Goal: Task Accomplishment & Management: Manage account settings

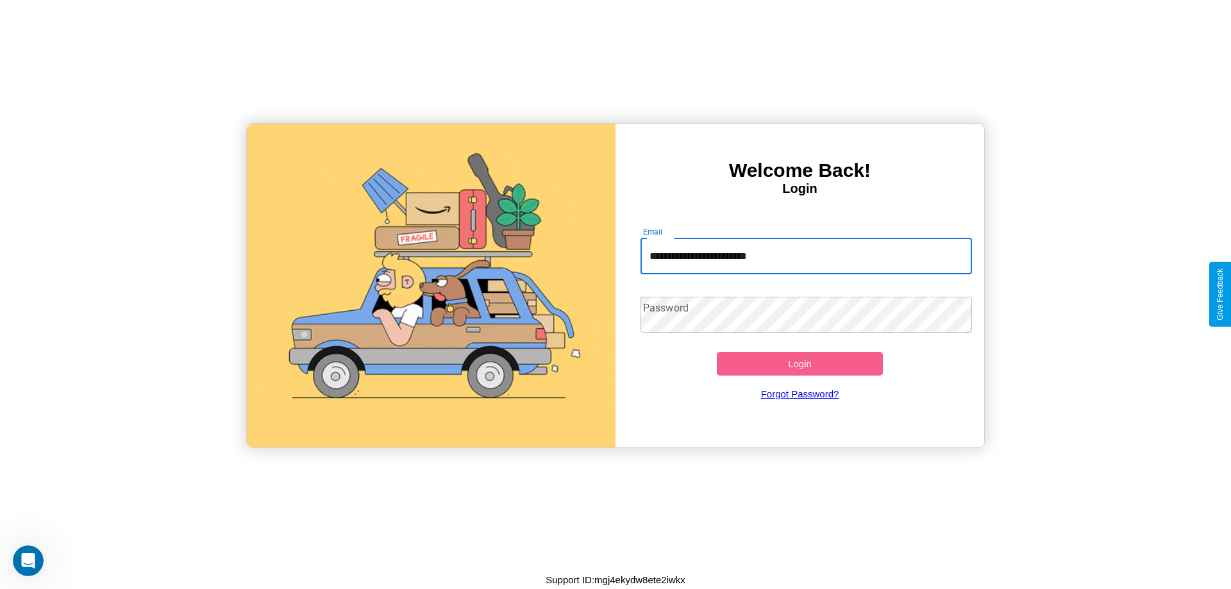
type input "**********"
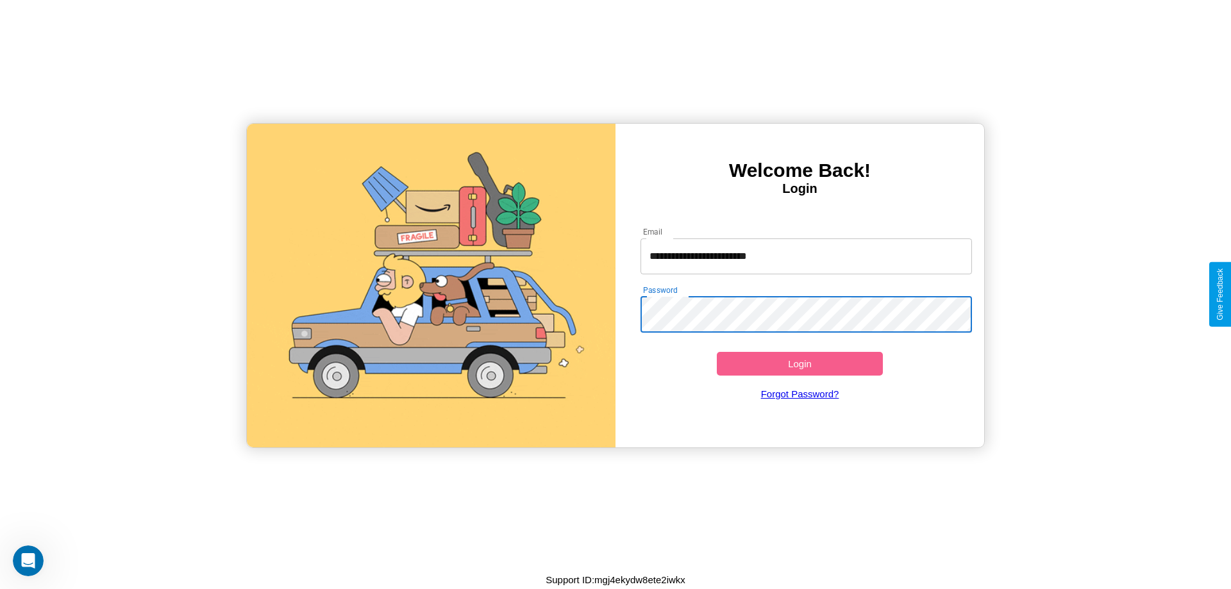
click at [799, 363] on button "Login" at bounding box center [800, 364] width 166 height 24
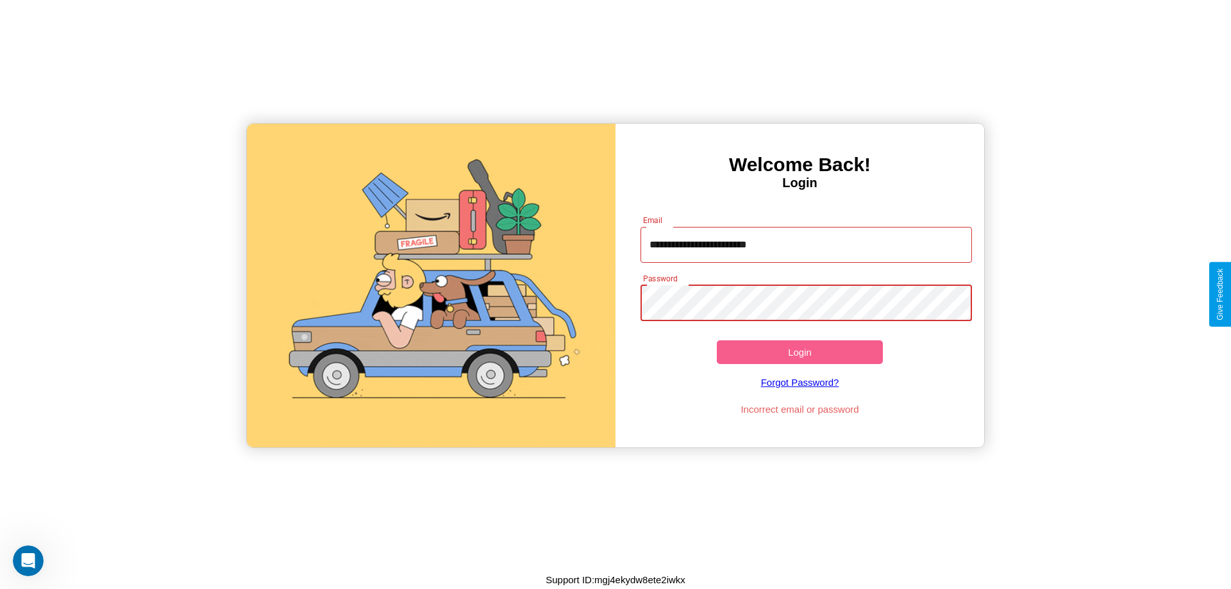
click at [799, 352] on button "Login" at bounding box center [800, 352] width 166 height 24
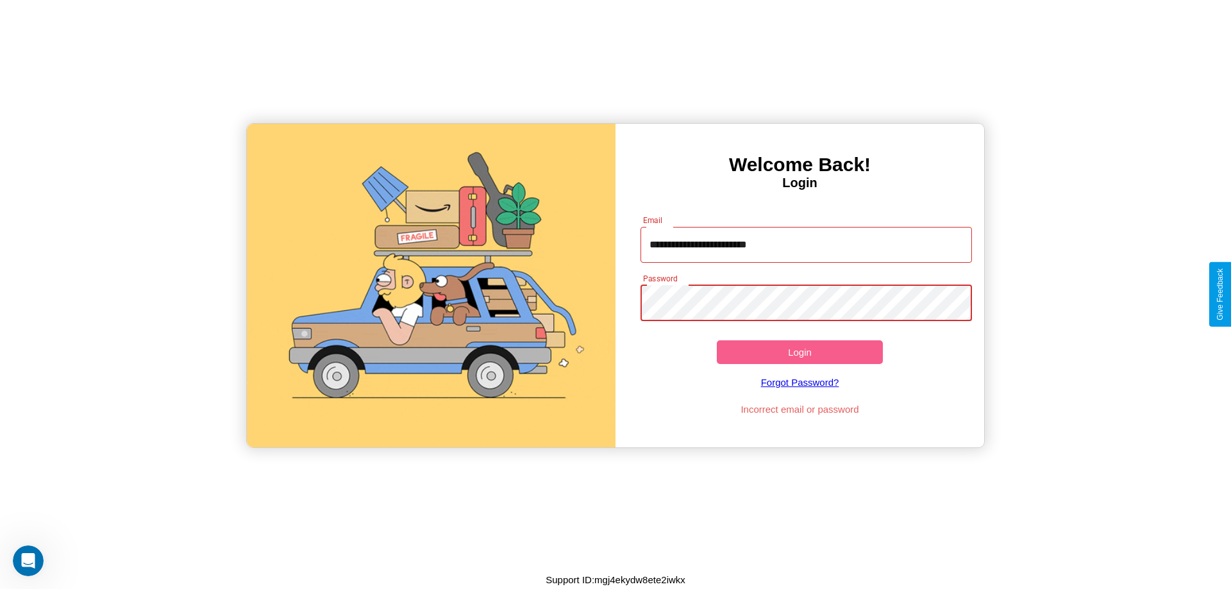
click at [799, 352] on button "Login" at bounding box center [800, 352] width 166 height 24
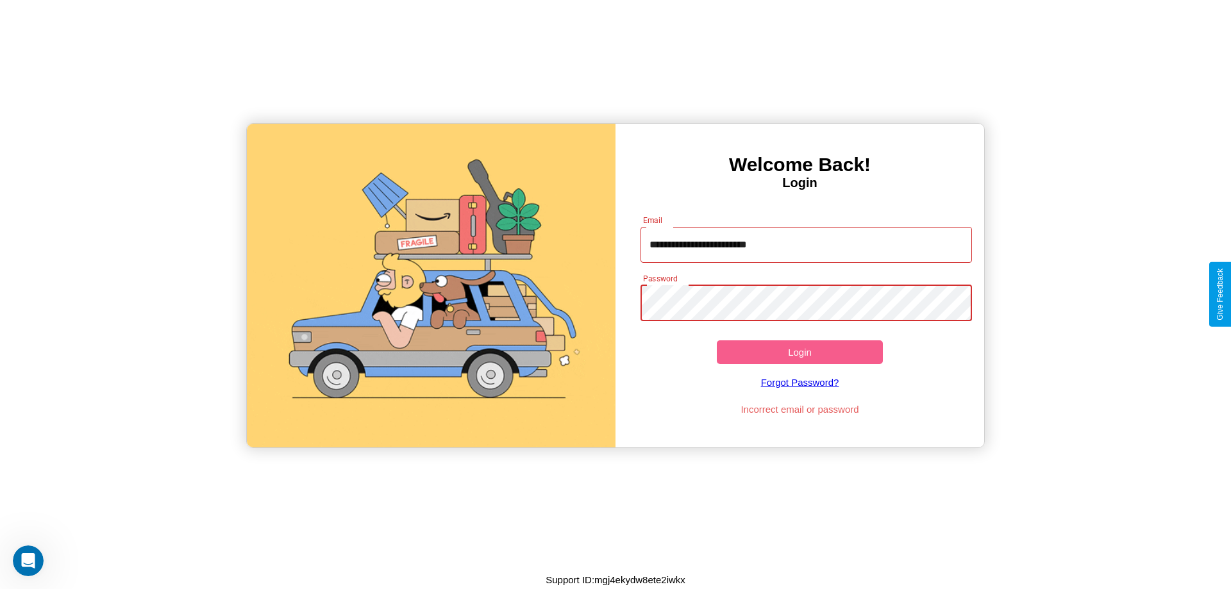
click at [799, 352] on button "Login" at bounding box center [800, 352] width 166 height 24
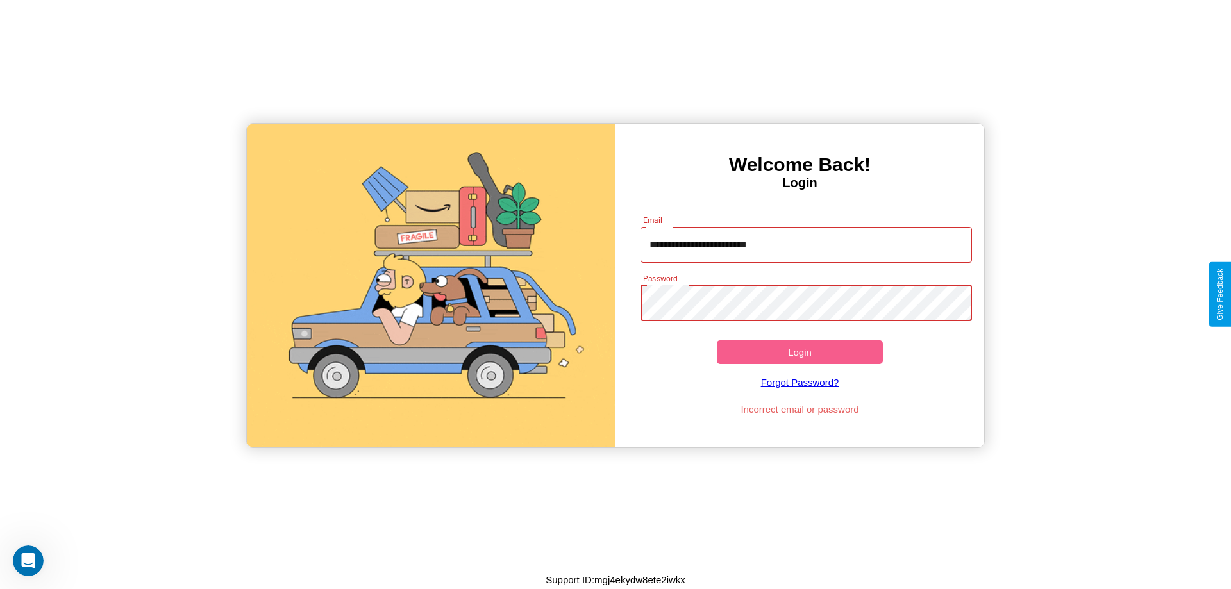
click at [799, 352] on button "Login" at bounding box center [800, 352] width 166 height 24
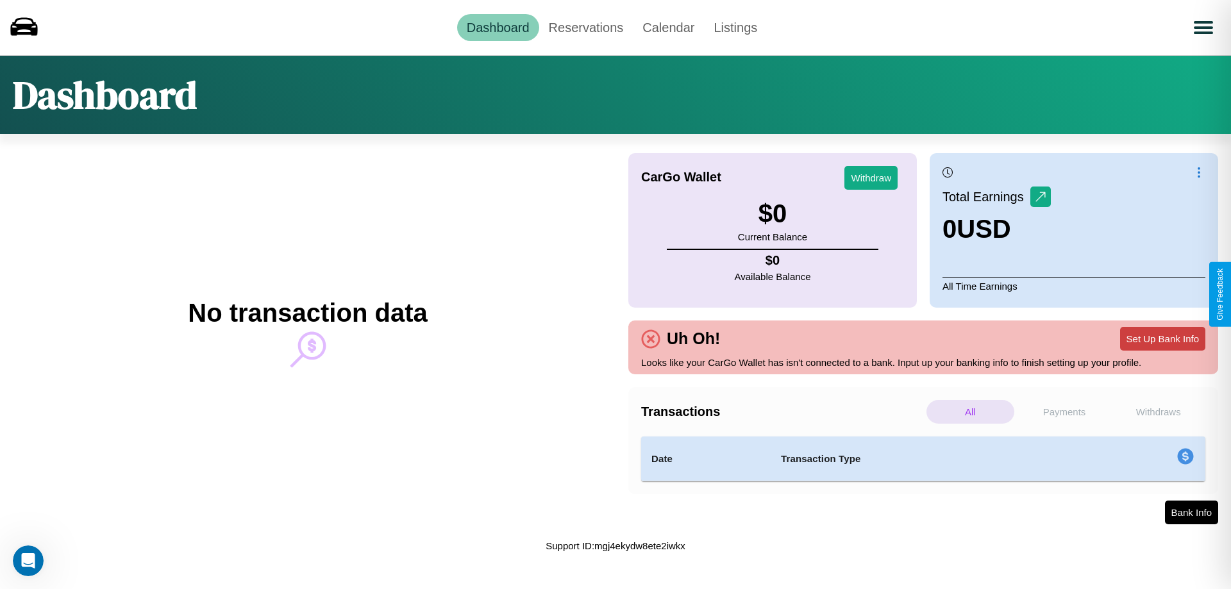
click at [1162, 338] on button "Set Up Bank Info" at bounding box center [1162, 339] width 85 height 24
